Goal: Information Seeking & Learning: Find specific fact

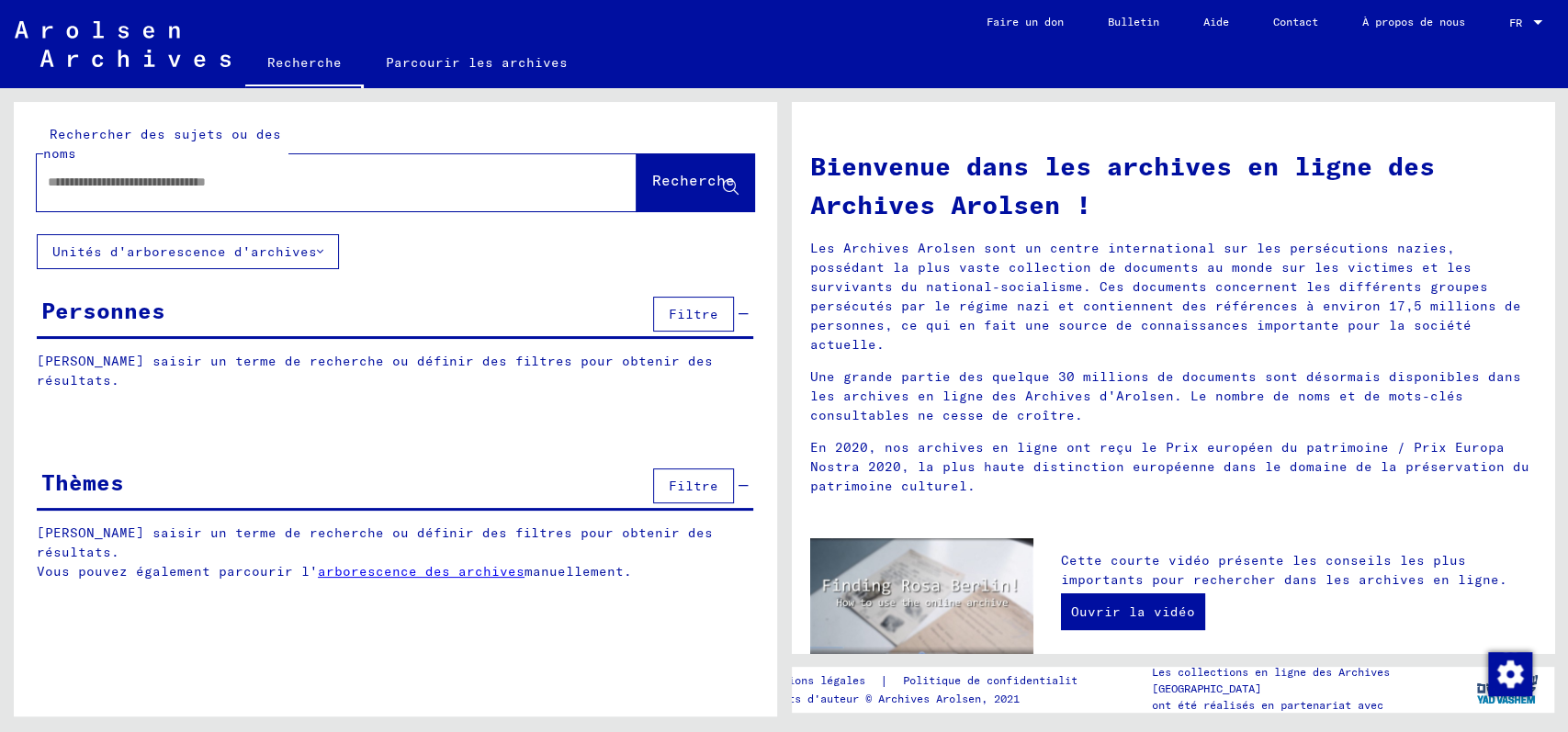
click at [113, 166] on div at bounding box center [309, 182] width 545 height 42
click at [99, 193] on div at bounding box center [309, 182] width 545 height 42
click at [94, 186] on input "text" at bounding box center [314, 181] width 534 height 19
type input "******"
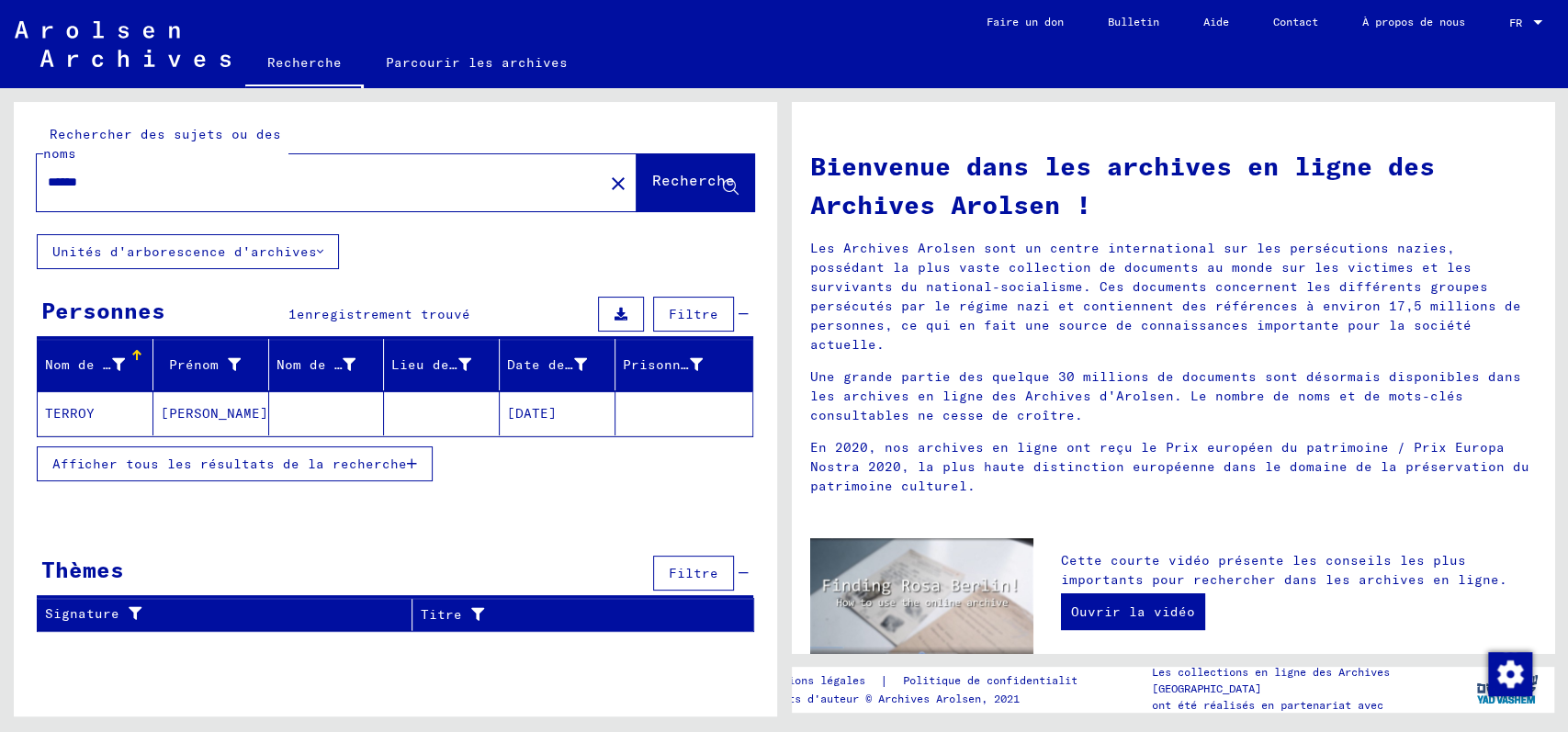
click at [72, 412] on font "TERROY" at bounding box center [69, 413] width 50 height 17
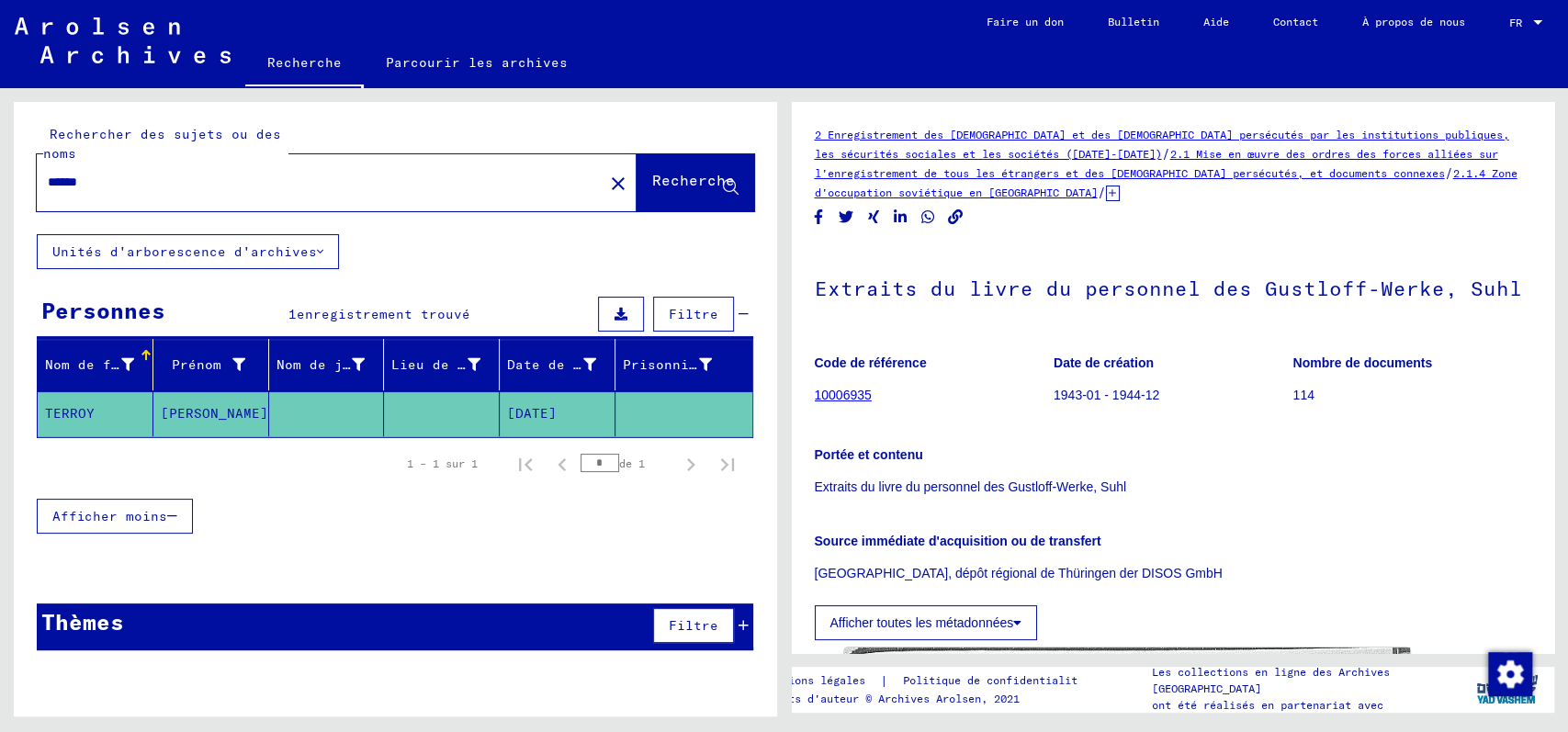
click at [1111, 194] on icon at bounding box center [1113, 193] width 14 height 16
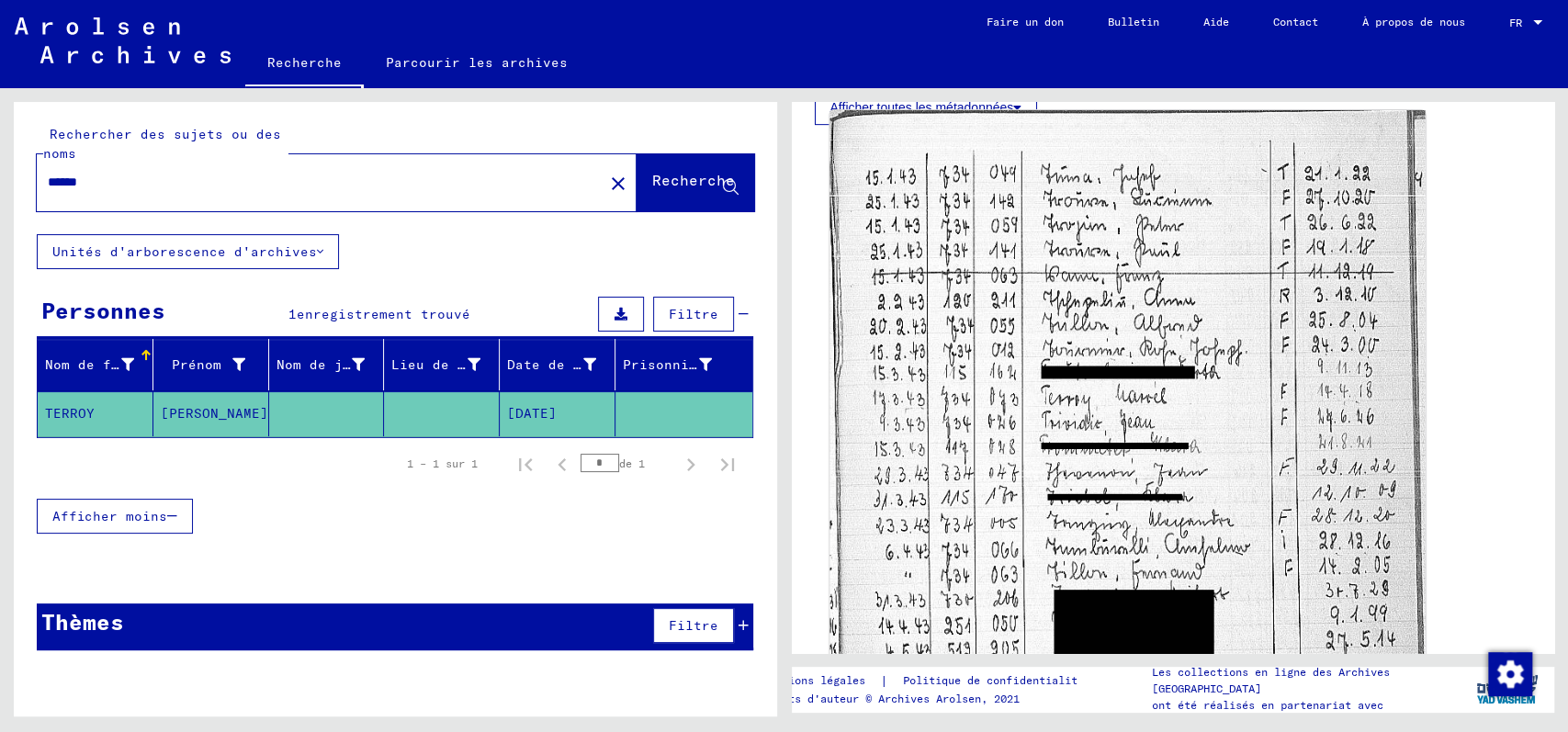
scroll to position [245, 0]
